Goal: Navigation & Orientation: Go to known website

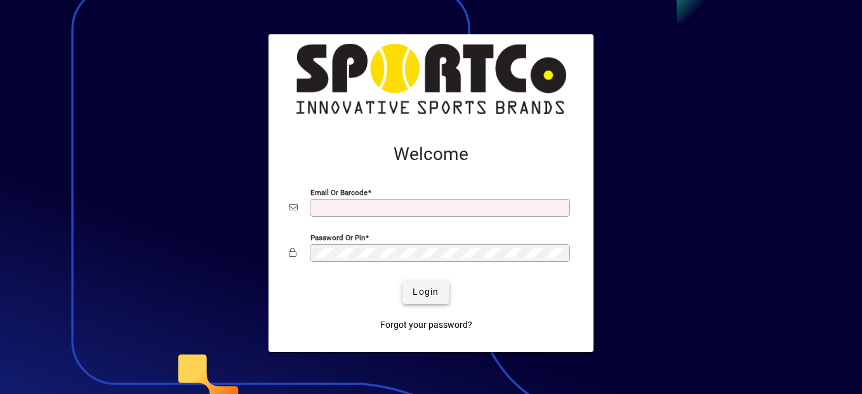
type input "**********"
click at [426, 293] on span "Login" at bounding box center [426, 291] width 26 height 13
